Goal: Task Accomplishment & Management: Use online tool/utility

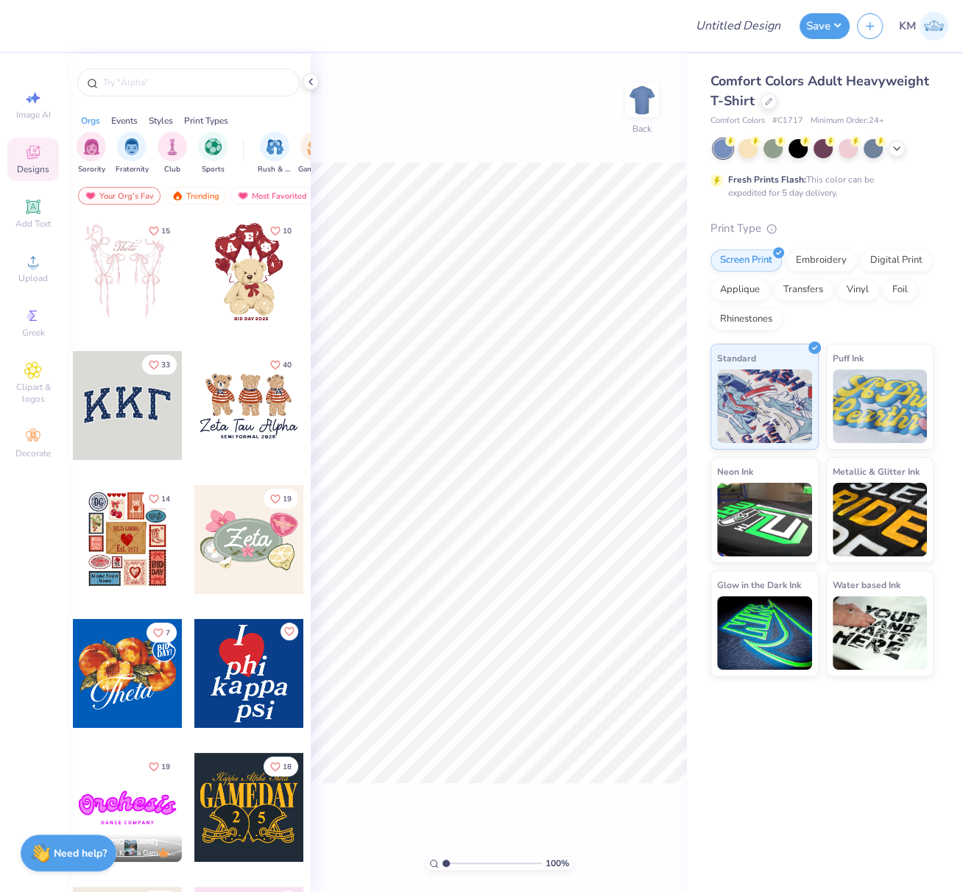
click at [310, 83] on icon at bounding box center [311, 82] width 12 height 12
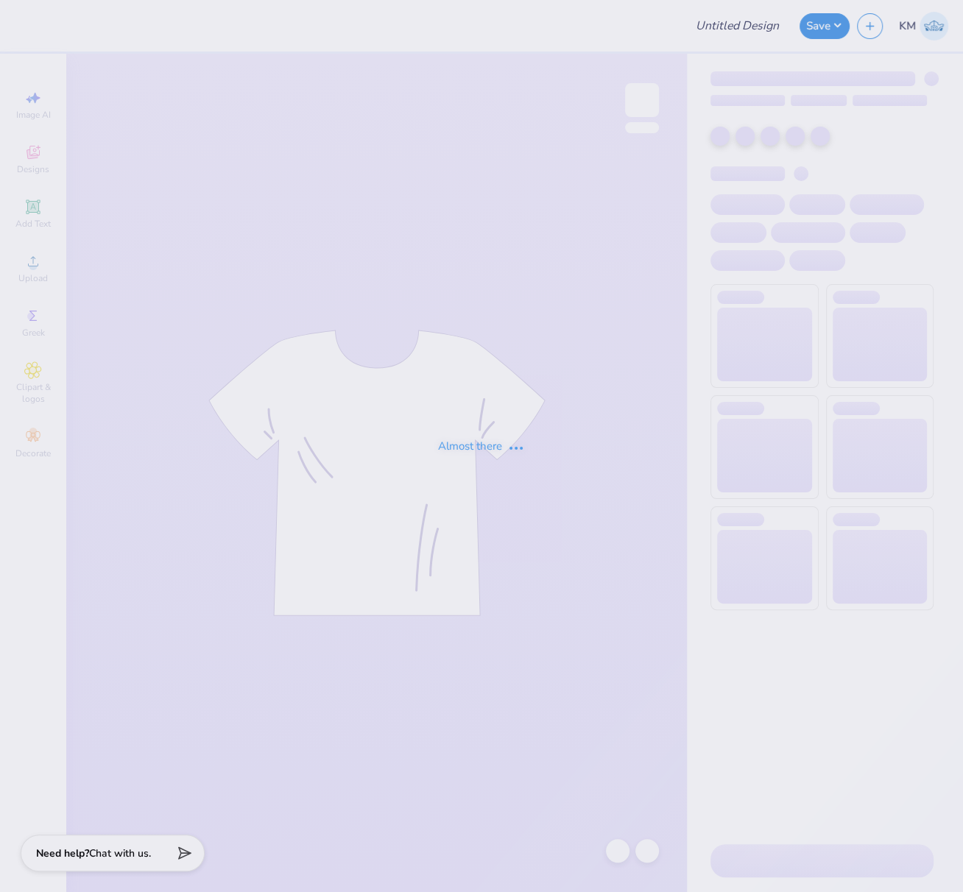
type input "FPS239394"
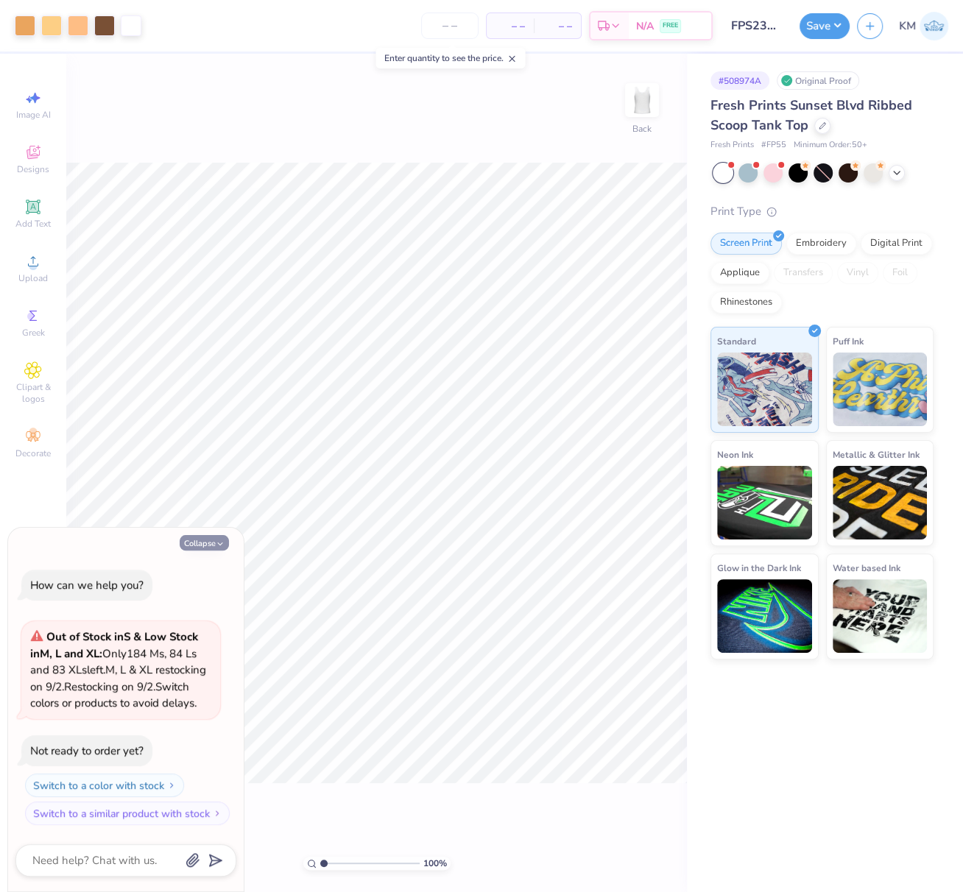
click at [219, 540] on icon "button" at bounding box center [220, 544] width 9 height 9
type textarea "x"
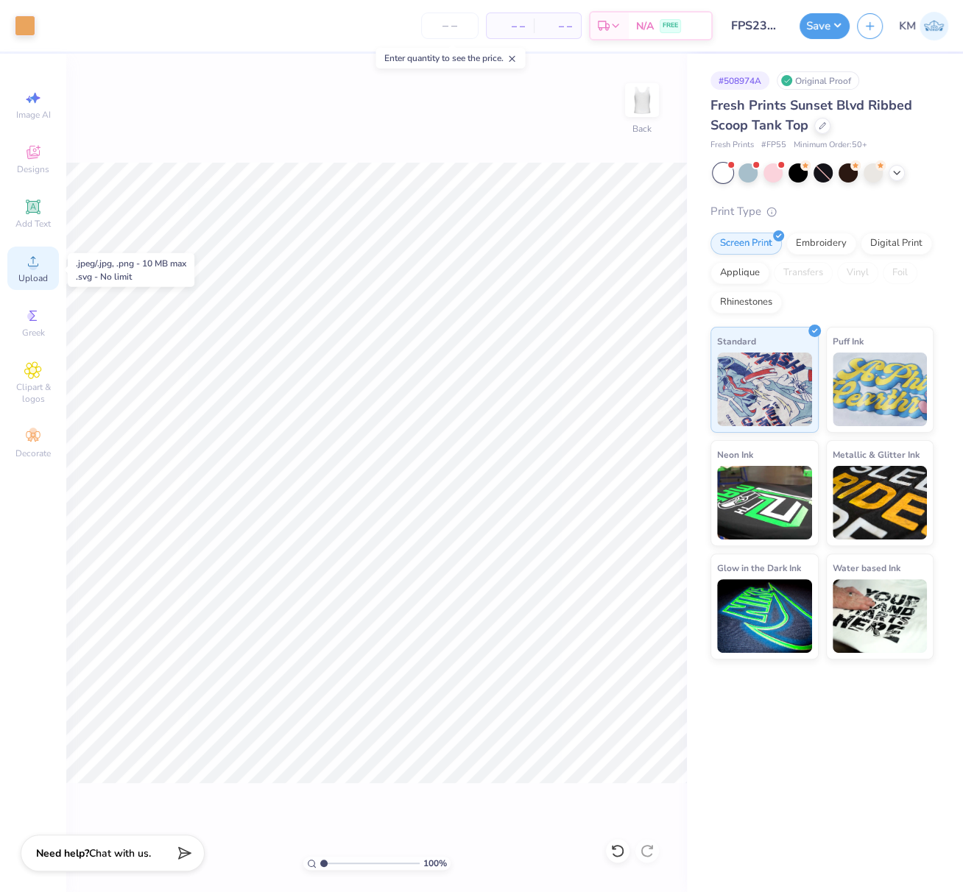
click at [29, 263] on icon at bounding box center [33, 262] width 18 height 18
click at [29, 269] on circle at bounding box center [33, 266] width 8 height 8
click at [29, 268] on circle at bounding box center [33, 266] width 8 height 8
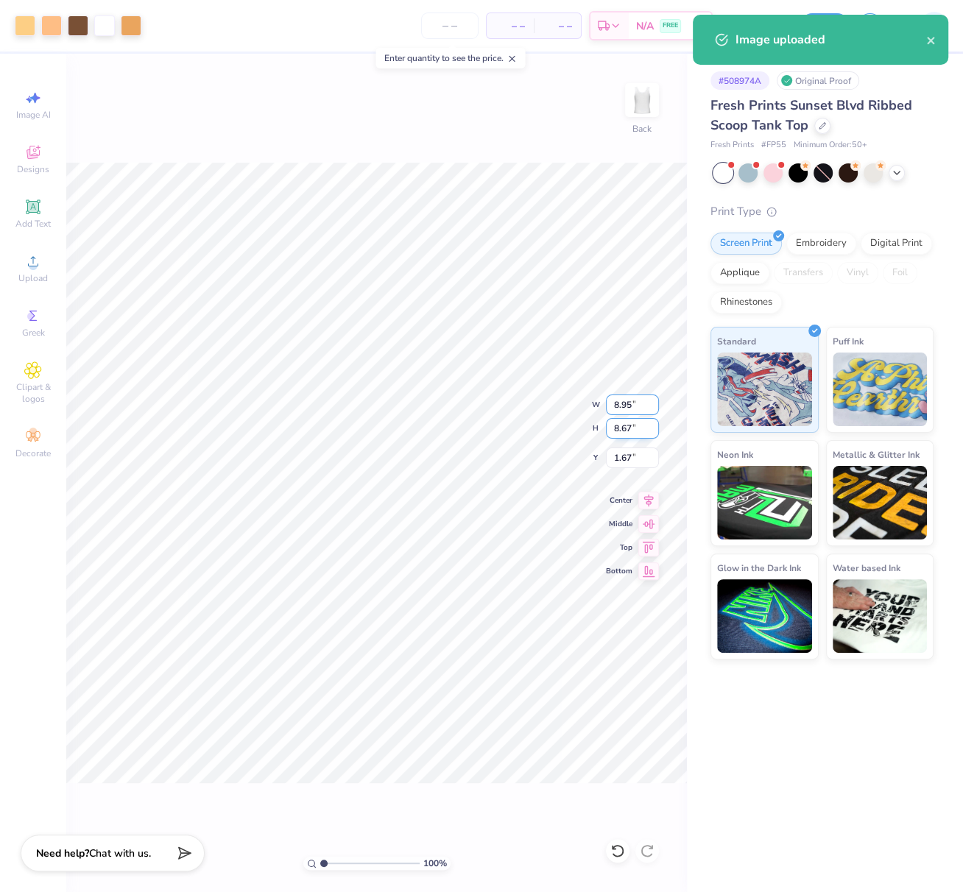
drag, startPoint x: 630, startPoint y: 406, endPoint x: 611, endPoint y: 418, distance: 22.9
click at [609, 405] on input "8.95" at bounding box center [632, 405] width 53 height 21
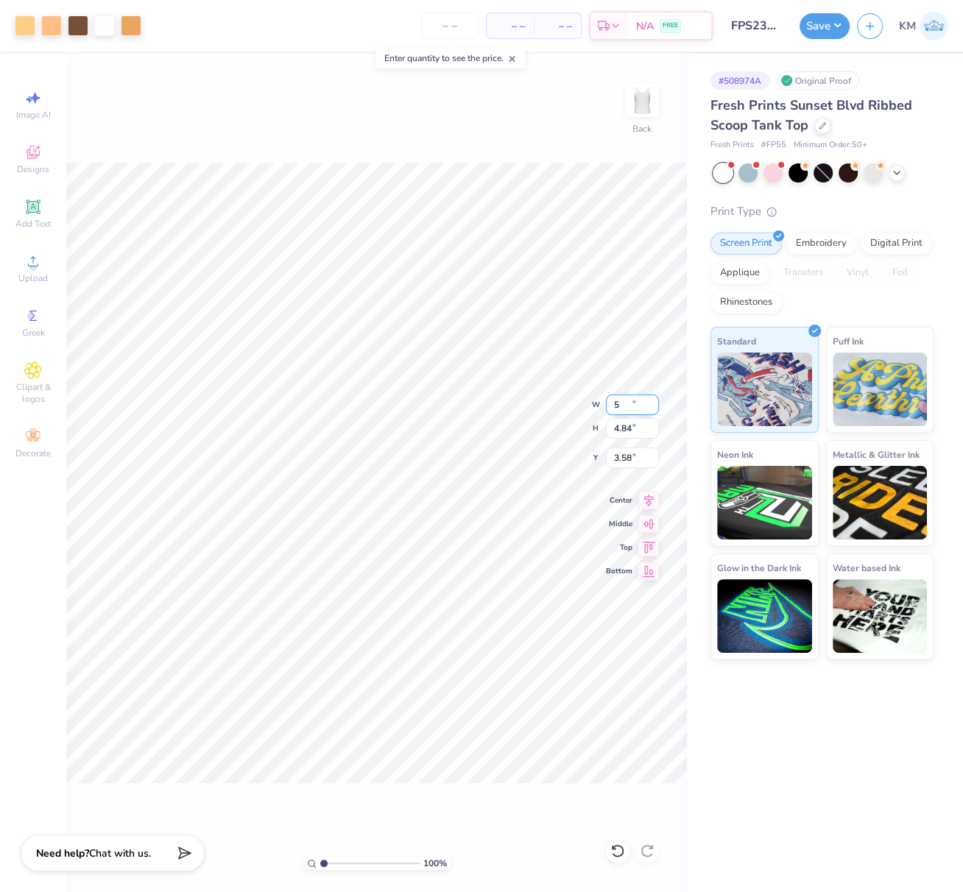
type input "5.00"
type input "4.84"
drag, startPoint x: 634, startPoint y: 463, endPoint x: 606, endPoint y: 461, distance: 28.1
click at [610, 458] on input "3.58" at bounding box center [632, 458] width 53 height 21
click at [647, 498] on icon at bounding box center [648, 499] width 21 height 18
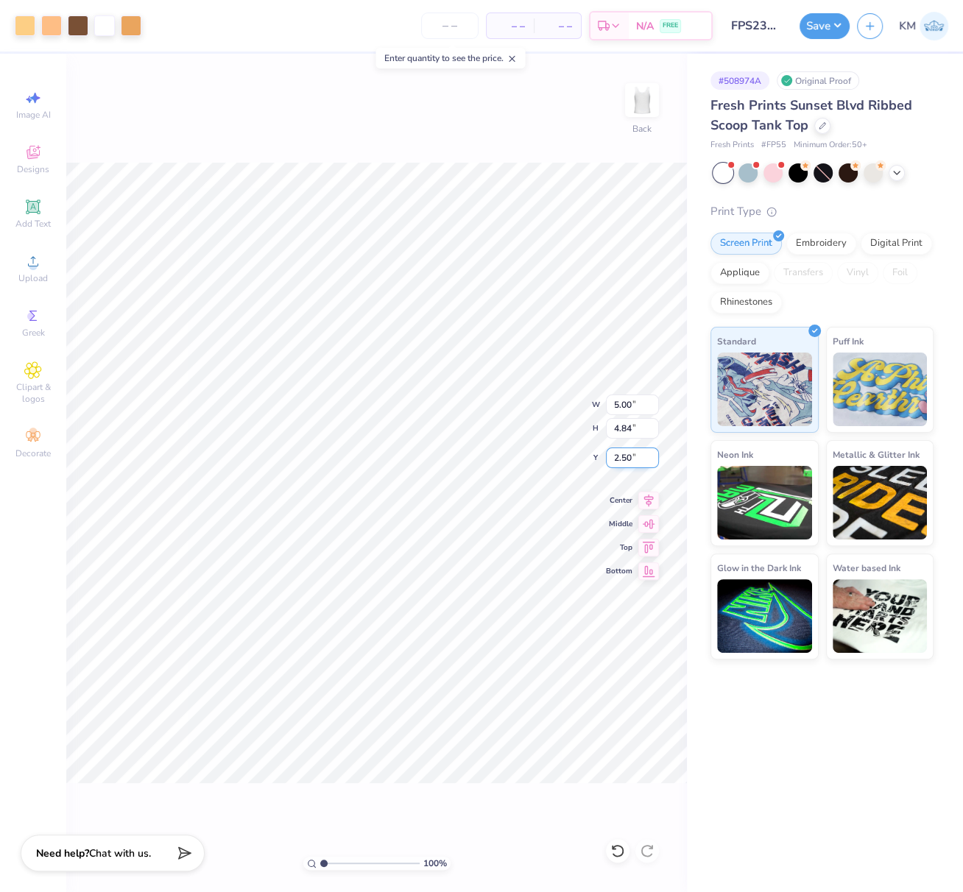
drag, startPoint x: 630, startPoint y: 459, endPoint x: 613, endPoint y: 465, distance: 18.6
click at [611, 456] on input "2.50" at bounding box center [632, 458] width 53 height 21
type input "2.00"
click at [648, 495] on icon at bounding box center [648, 499] width 21 height 18
click at [837, 23] on button "Save" at bounding box center [825, 24] width 50 height 26
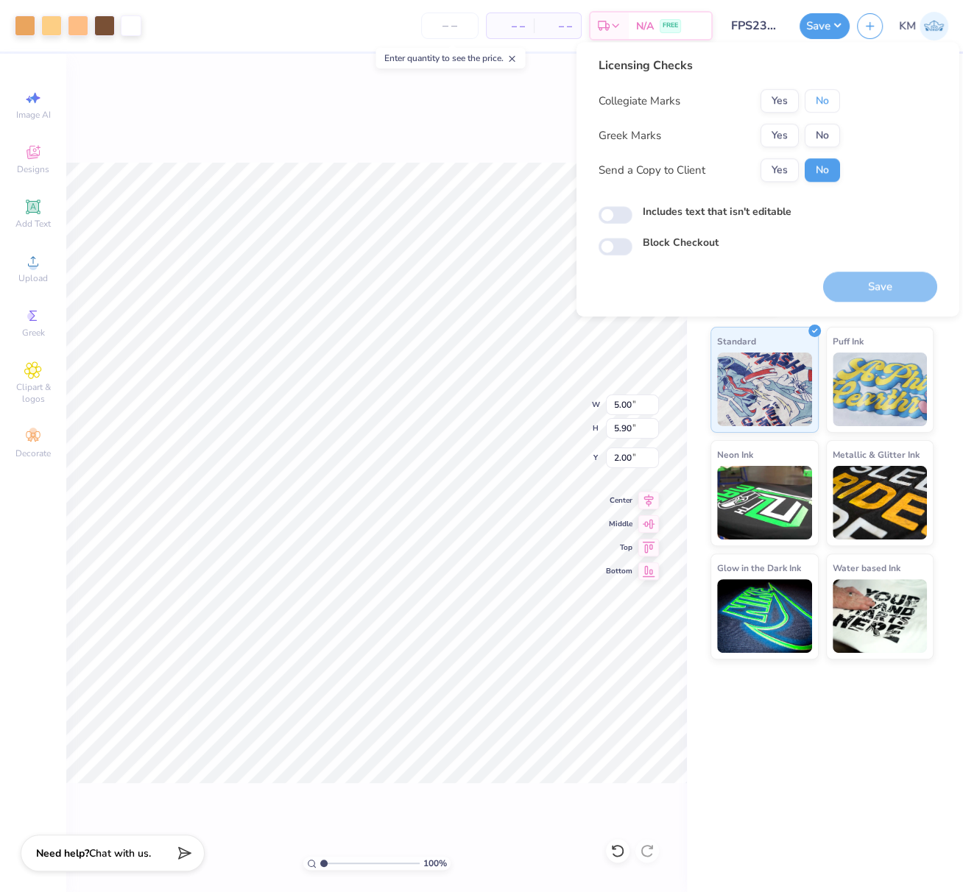
drag, startPoint x: 827, startPoint y: 103, endPoint x: 816, endPoint y: 113, distance: 14.6
click at [826, 102] on button "No" at bounding box center [822, 101] width 35 height 24
click at [813, 138] on button "No" at bounding box center [822, 136] width 35 height 24
drag, startPoint x: 882, startPoint y: 289, endPoint x: 698, endPoint y: 397, distance: 213.5
click at [882, 289] on button "Save" at bounding box center [880, 287] width 114 height 30
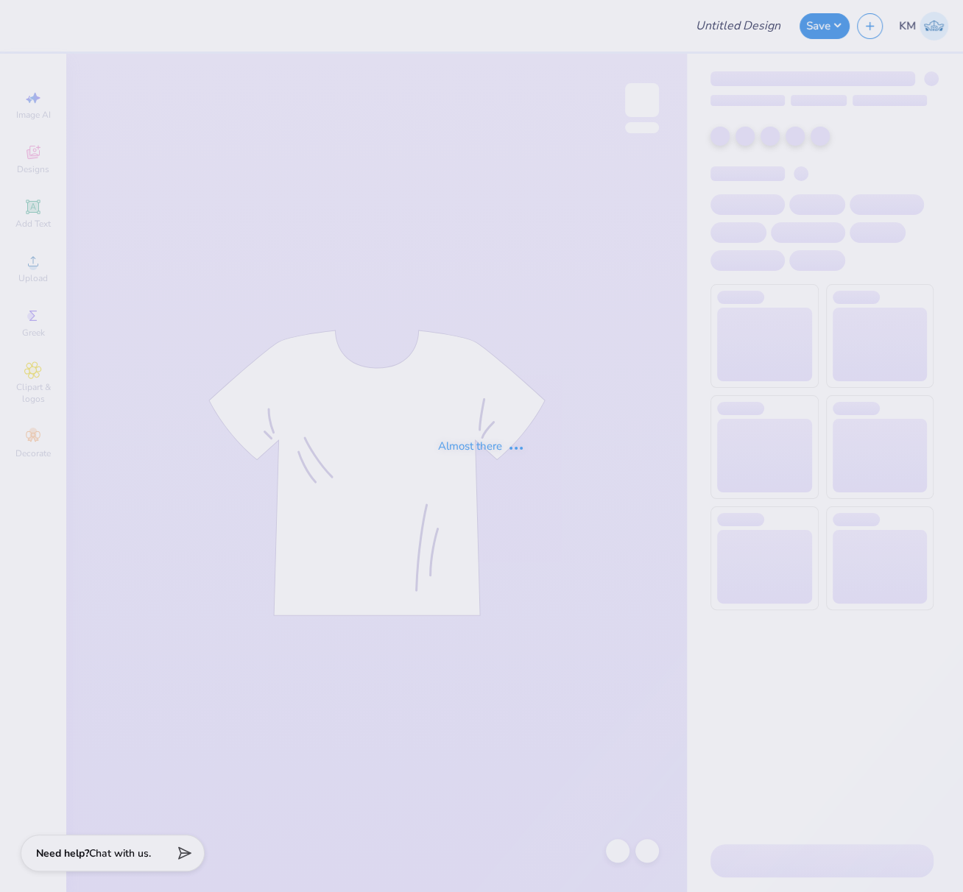
type input "FPS239418"
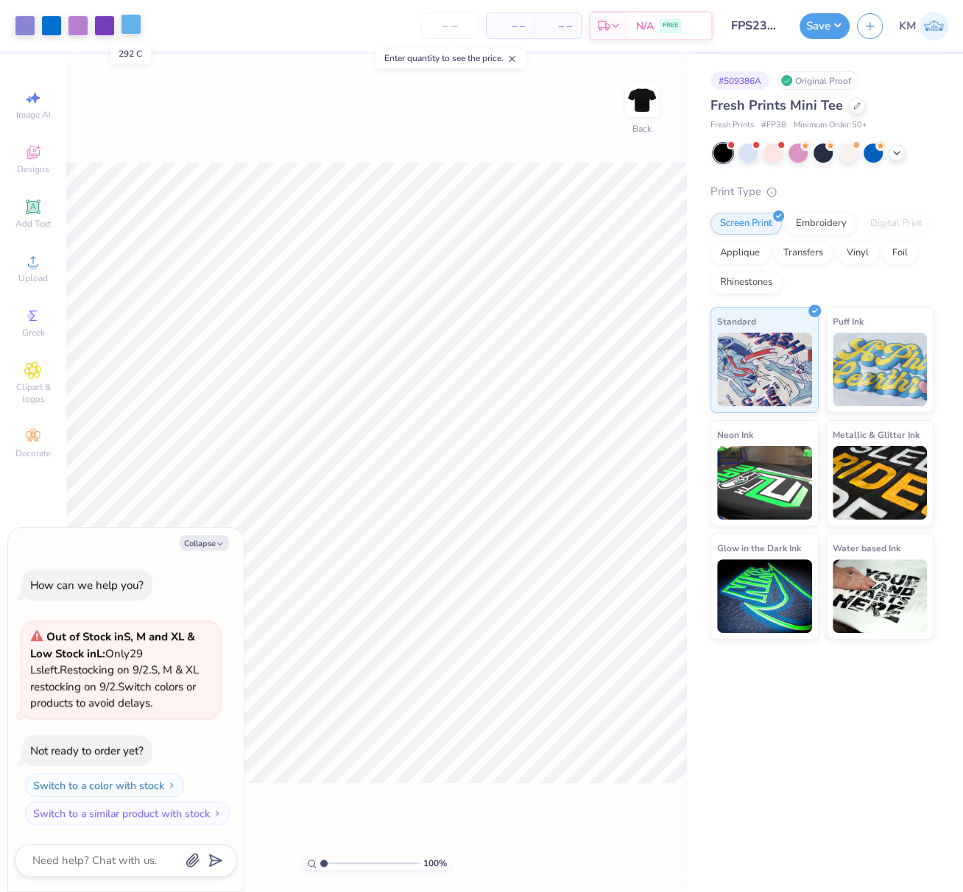
click at [127, 21] on div at bounding box center [131, 24] width 21 height 21
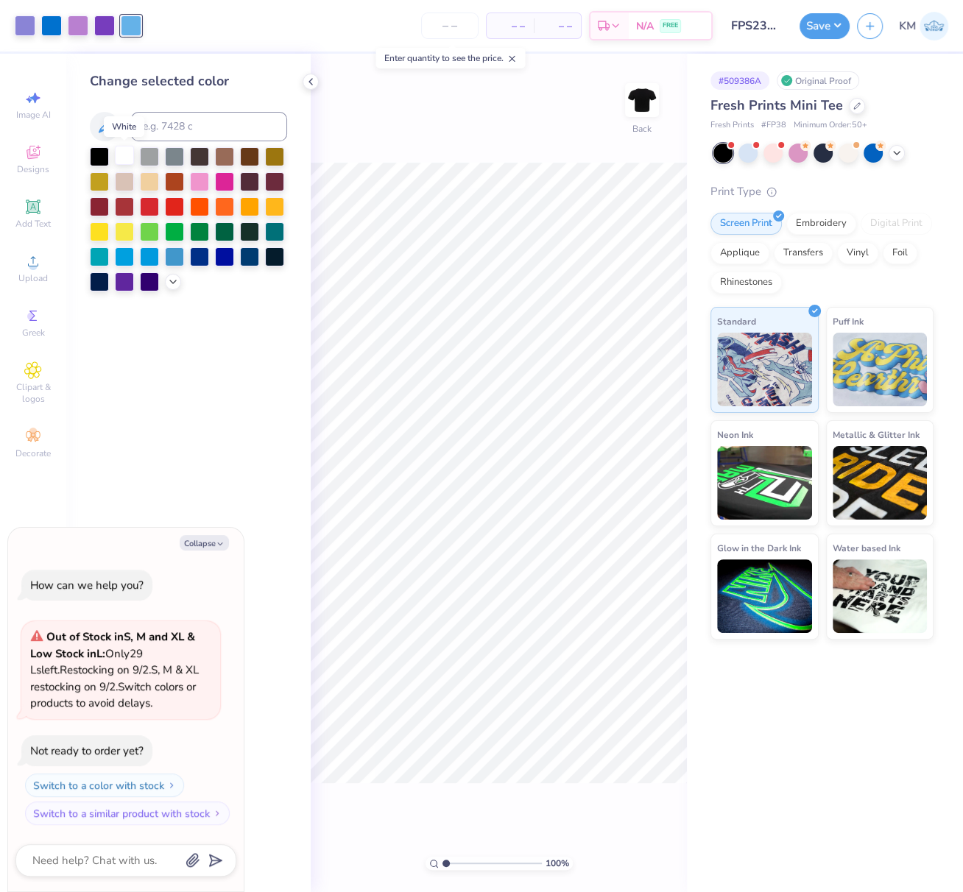
click at [124, 153] on div at bounding box center [124, 155] width 19 height 19
click at [195, 545] on button "Collapse" at bounding box center [204, 542] width 49 height 15
type textarea "x"
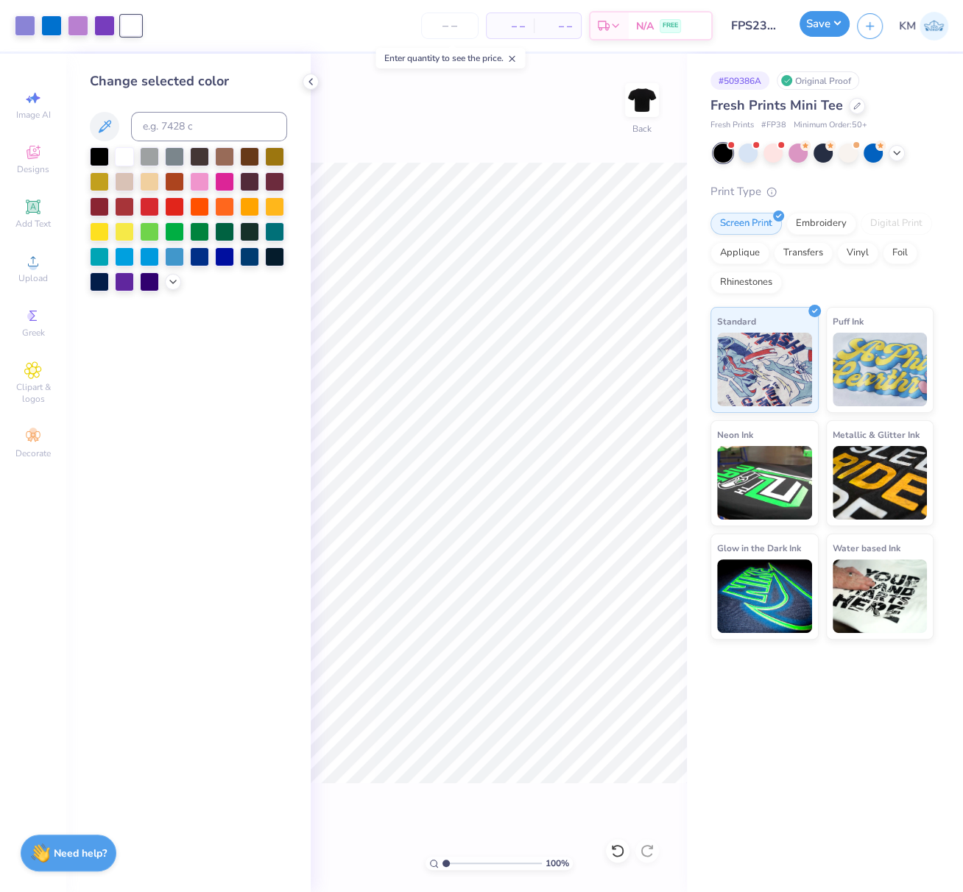
click at [832, 27] on button "Save" at bounding box center [825, 24] width 50 height 26
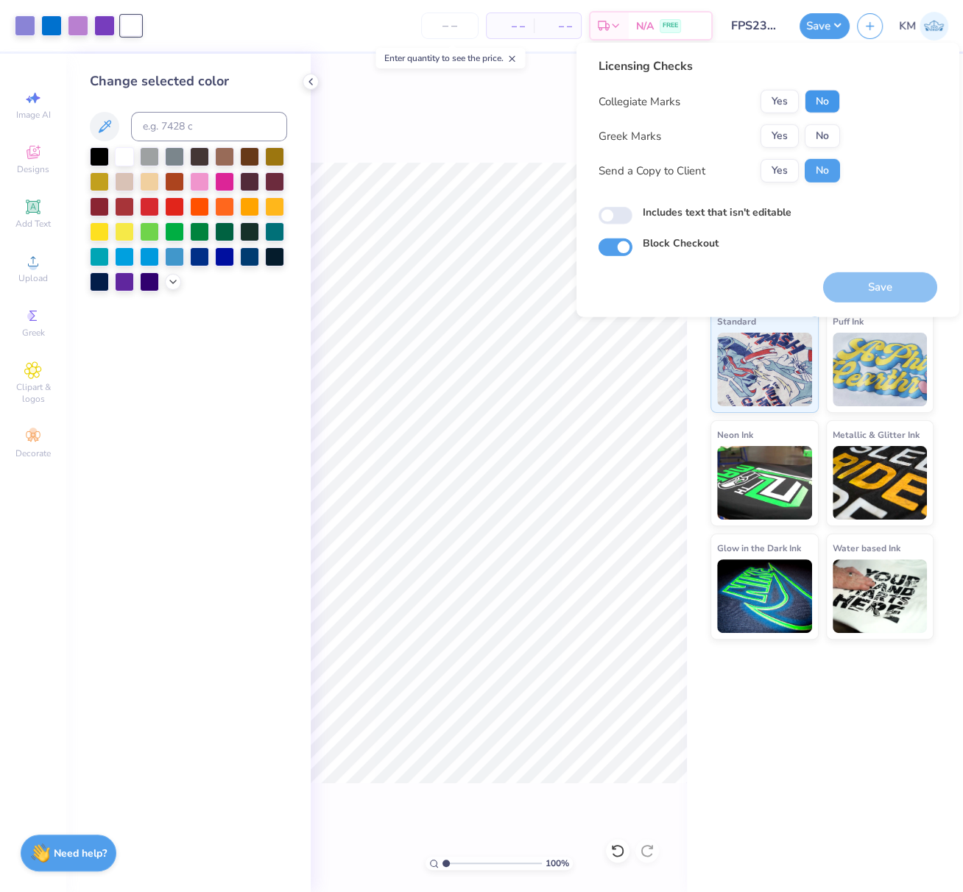
click at [825, 107] on button "No" at bounding box center [822, 102] width 35 height 24
click at [783, 140] on button "Yes" at bounding box center [779, 136] width 38 height 24
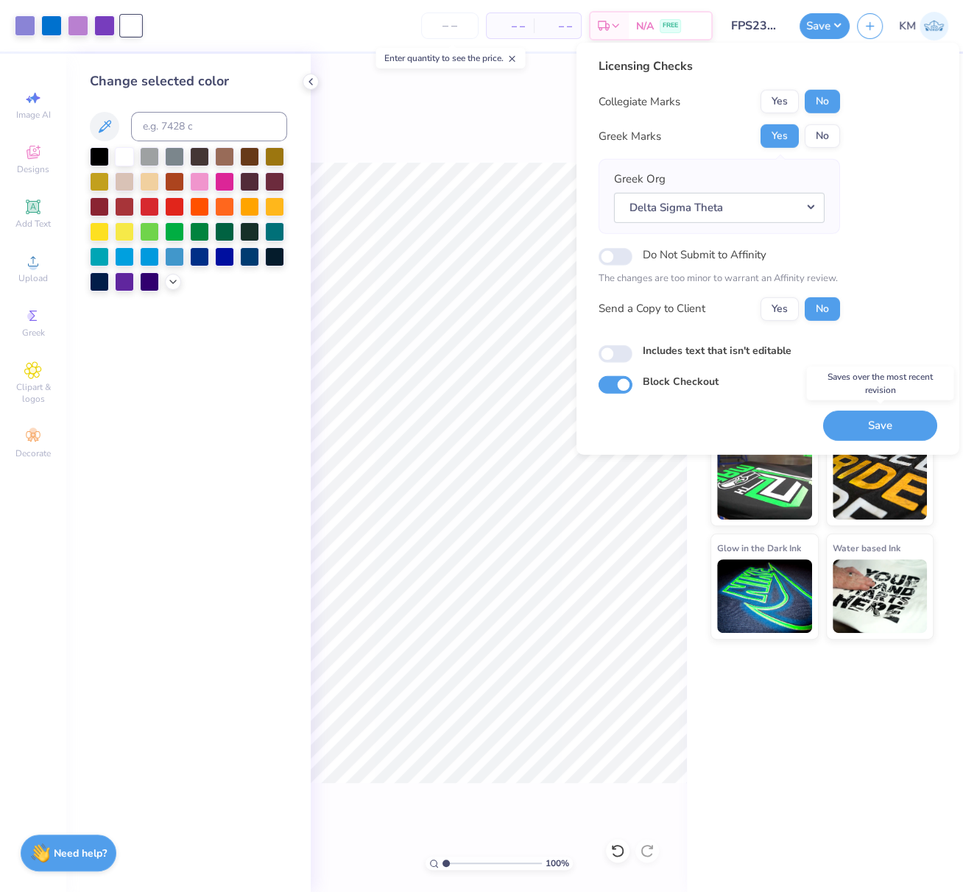
click at [897, 422] on button "Save" at bounding box center [880, 425] width 114 height 30
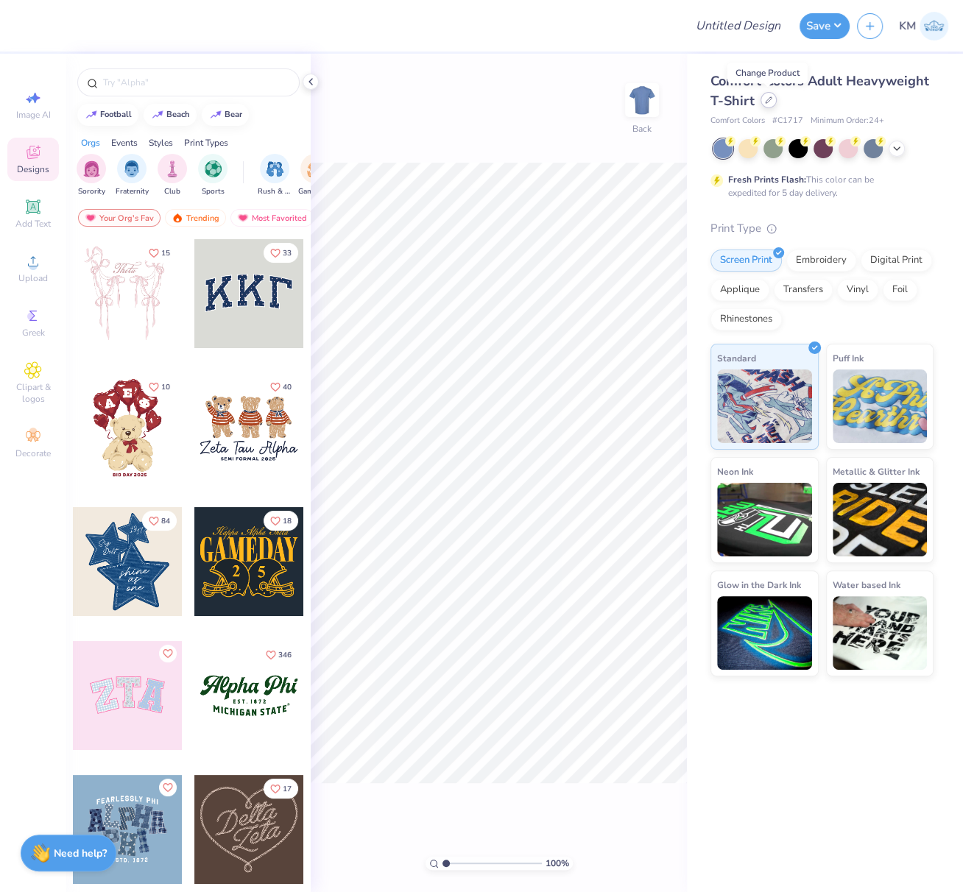
click at [769, 102] on icon at bounding box center [768, 99] width 7 height 7
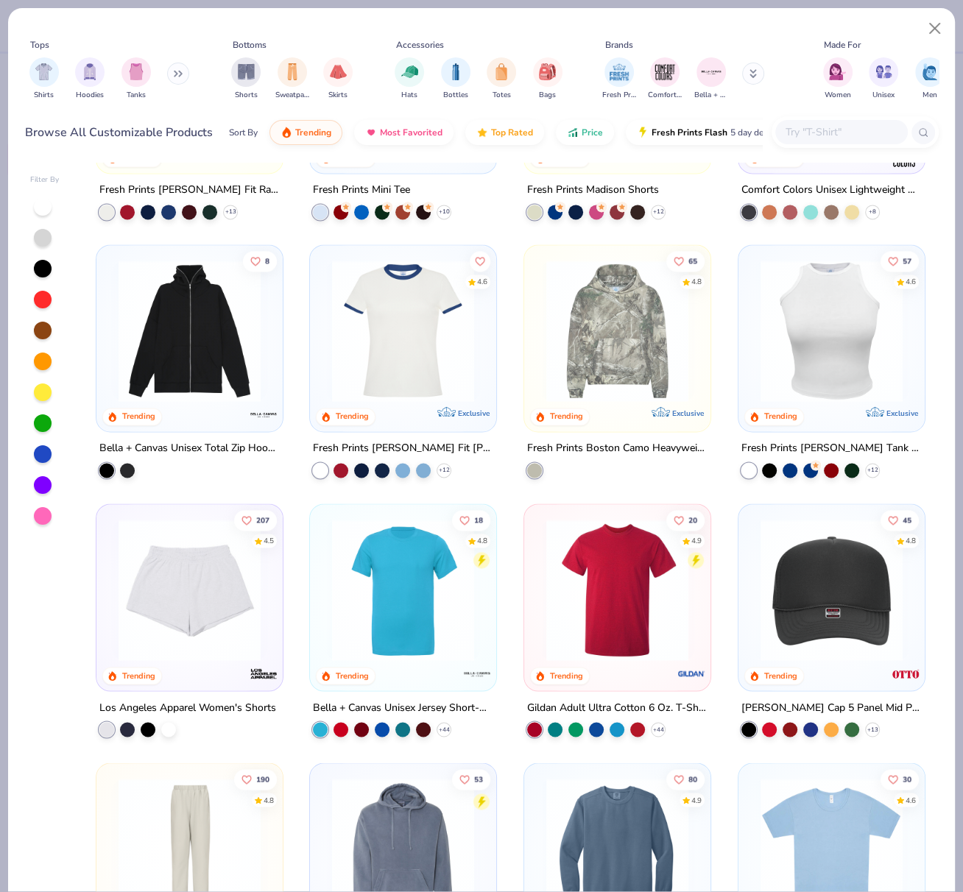
scroll to position [1744, 0]
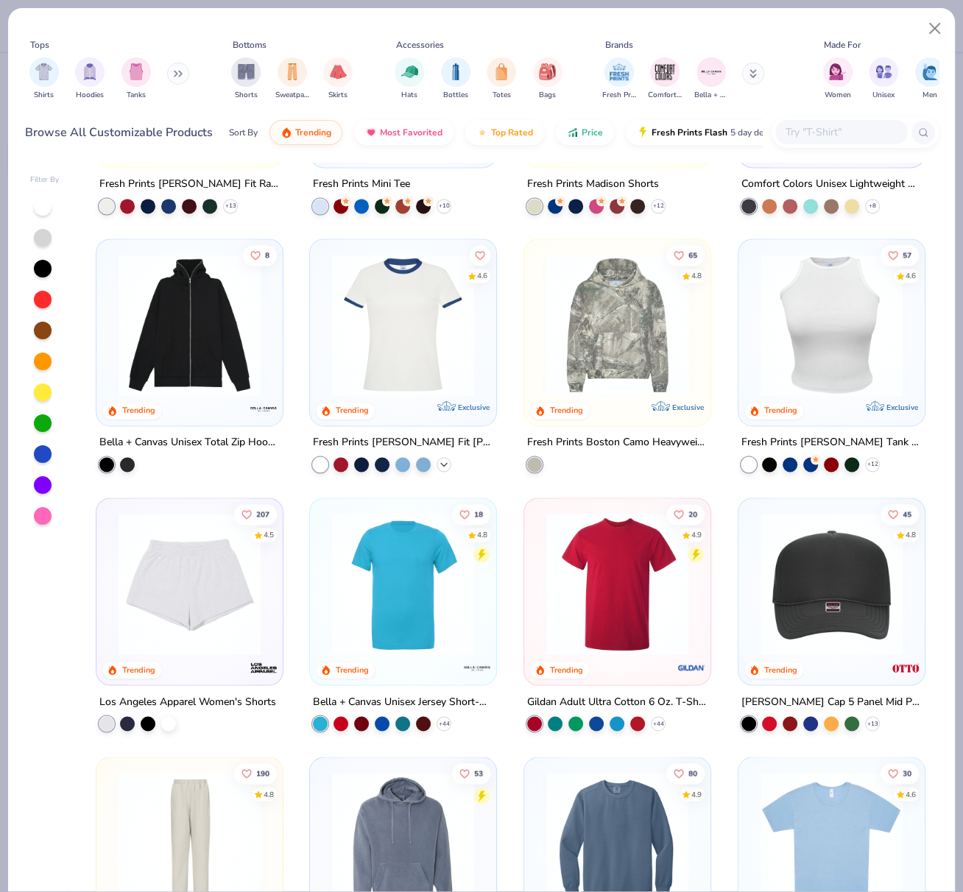
click at [439, 464] on icon at bounding box center [444, 465] width 12 height 12
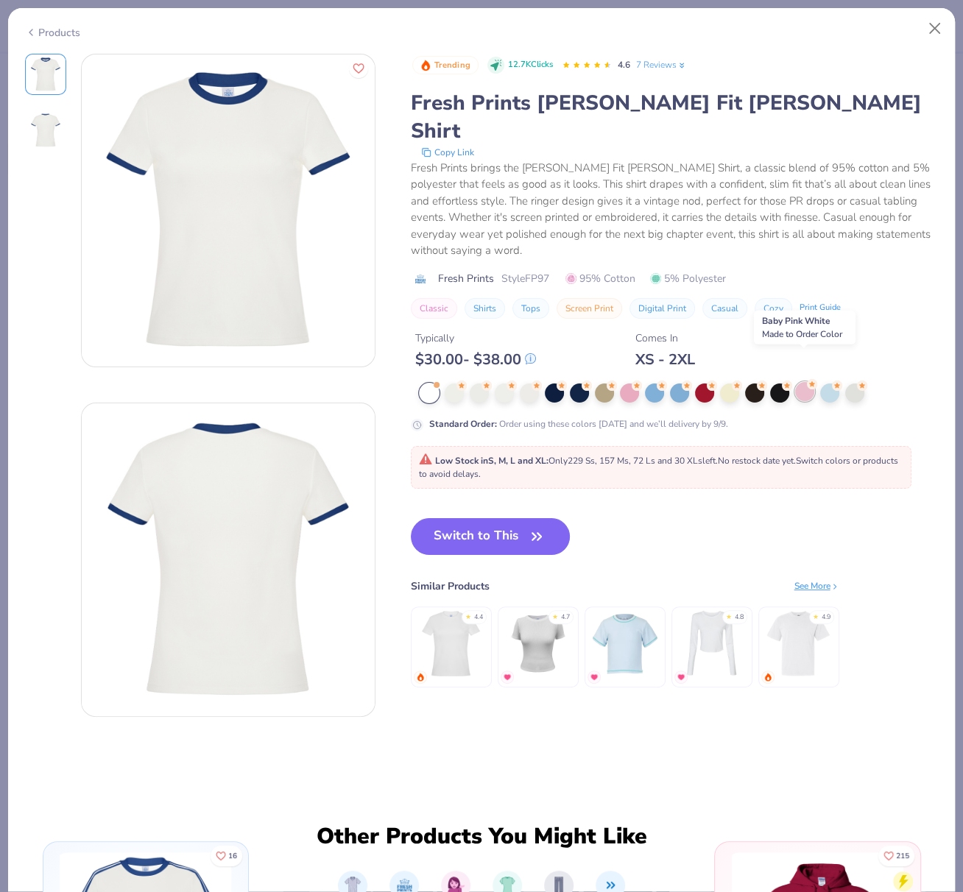
click at [808, 382] on div at bounding box center [804, 391] width 19 height 19
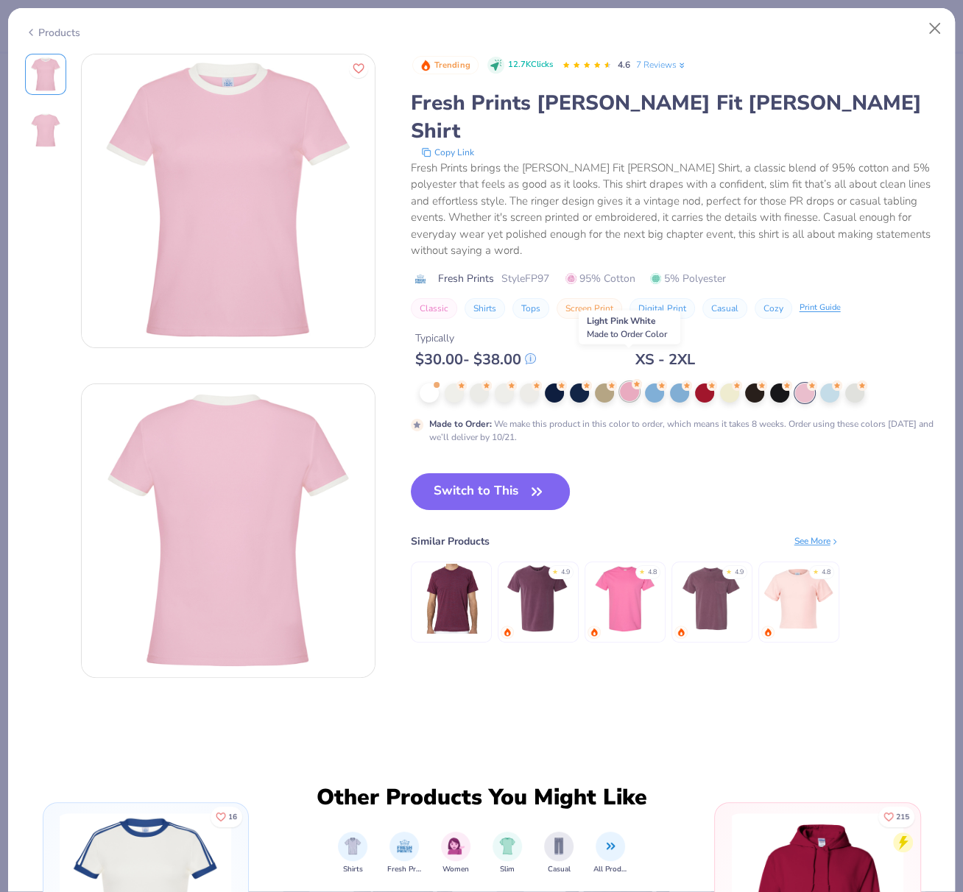
click at [626, 382] on div at bounding box center [629, 391] width 19 height 19
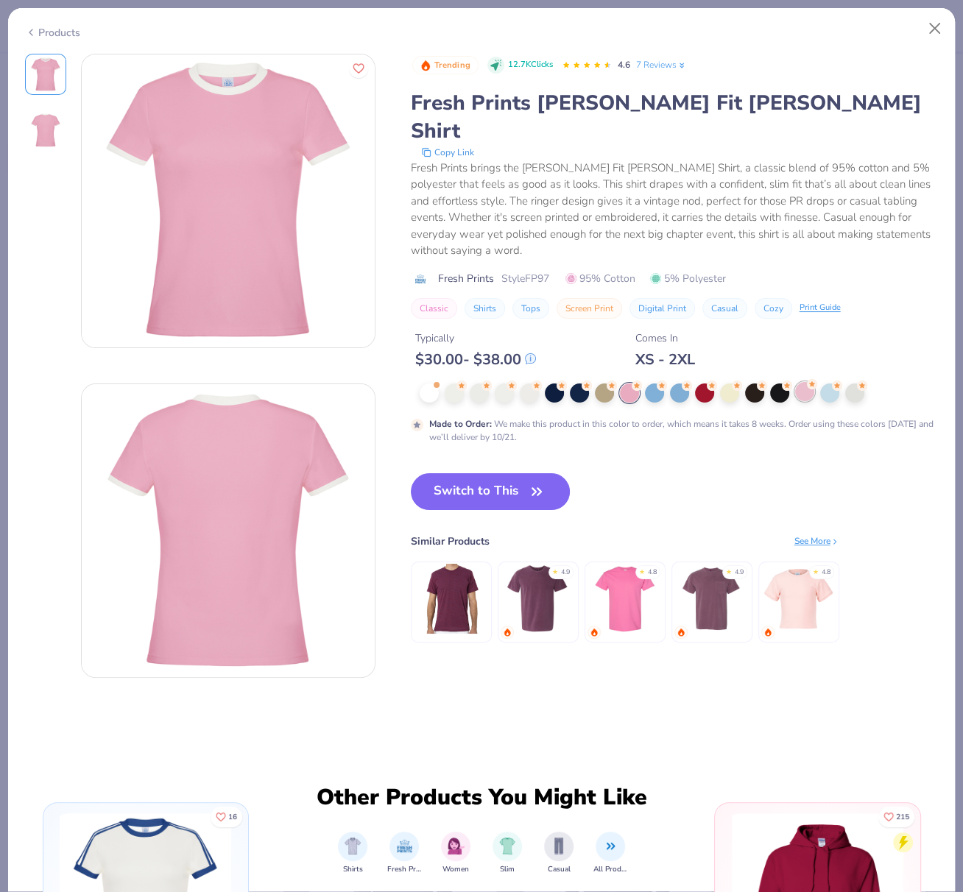
click at [805, 382] on div at bounding box center [804, 391] width 19 height 19
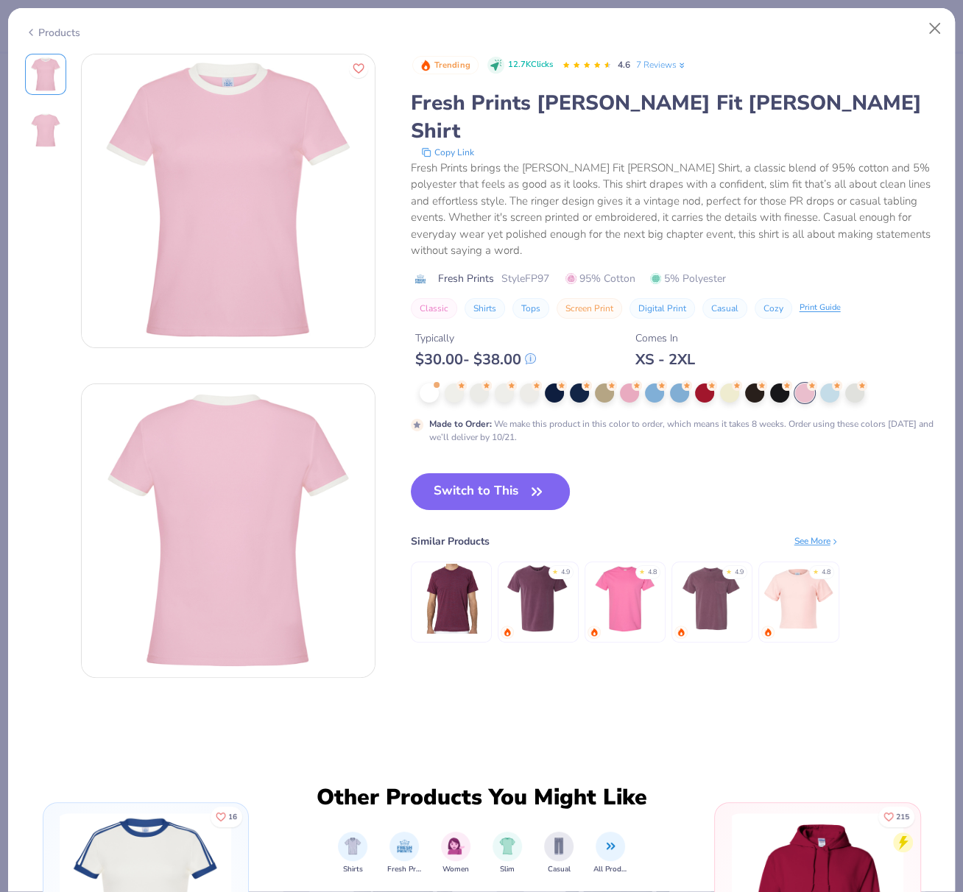
click at [468, 473] on button "Switch to This" at bounding box center [491, 491] width 160 height 37
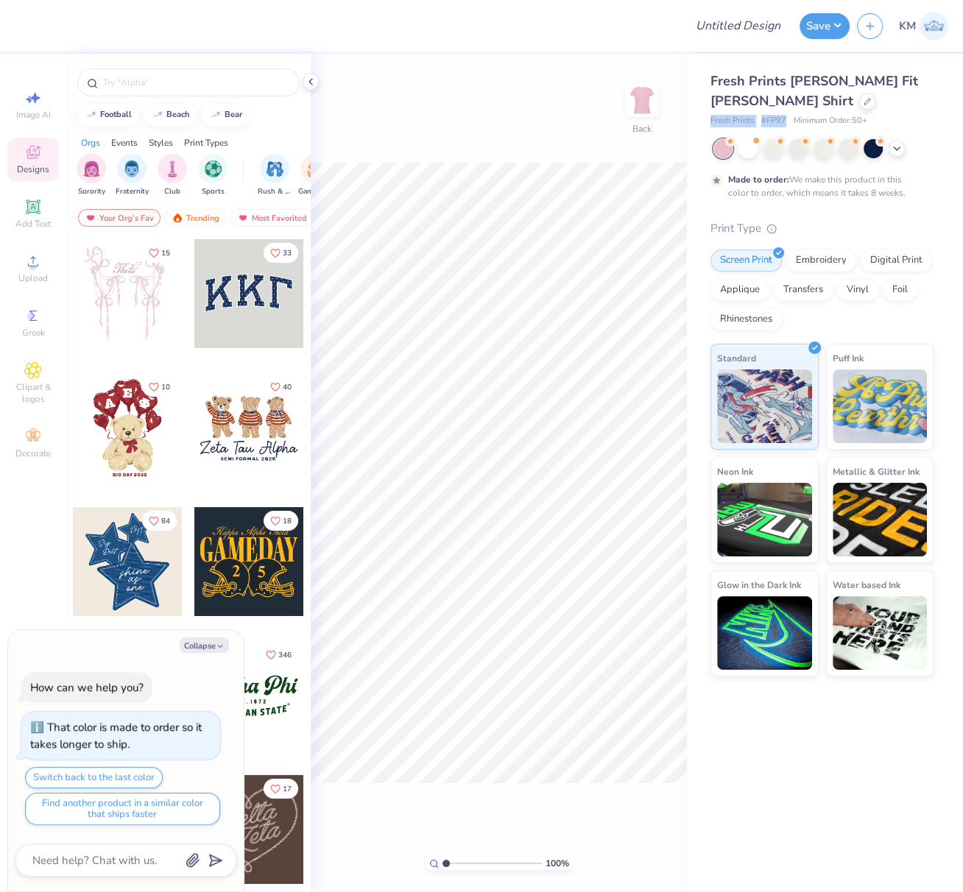
drag, startPoint x: 705, startPoint y: 121, endPoint x: 820, endPoint y: 130, distance: 115.9
click at [786, 120] on div "Fresh Prints Simone Slim Fit Ringer Shirt Fresh Prints # FP97 Minimum Order: 50…" at bounding box center [825, 365] width 276 height 623
copy div "Fresh Prints # FP97"
click at [315, 81] on icon at bounding box center [311, 82] width 12 height 12
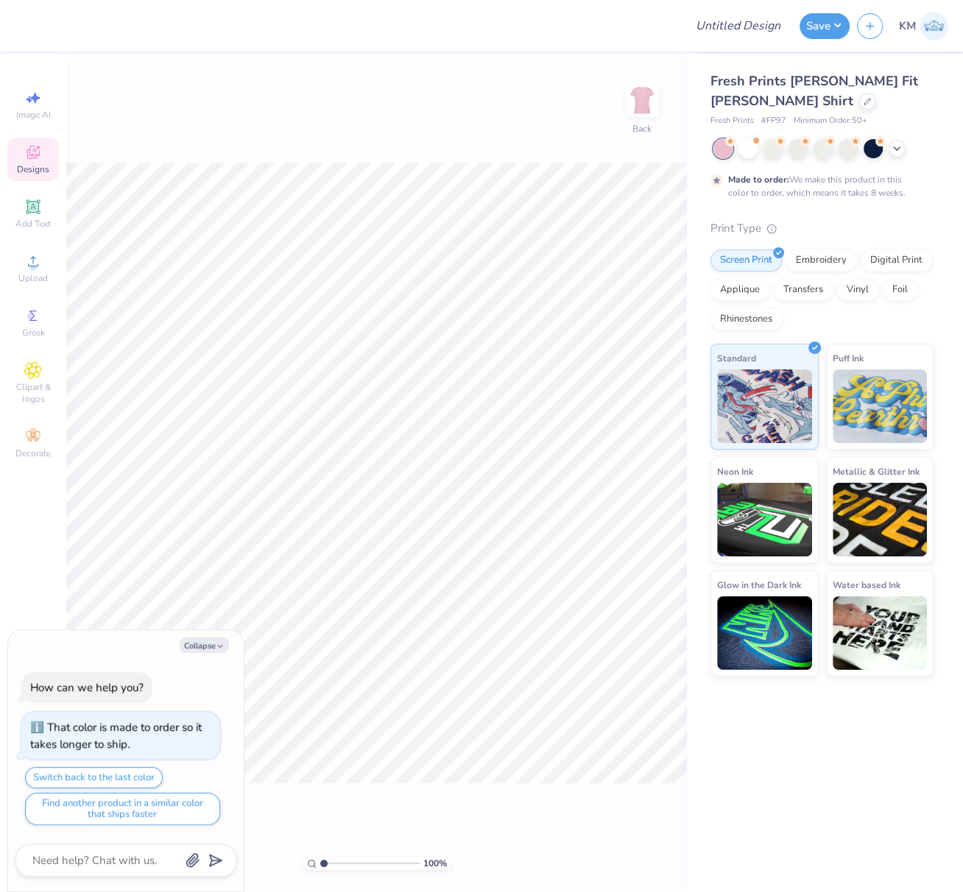
type textarea "x"
